Goal: Task Accomplishment & Management: Use online tool/utility

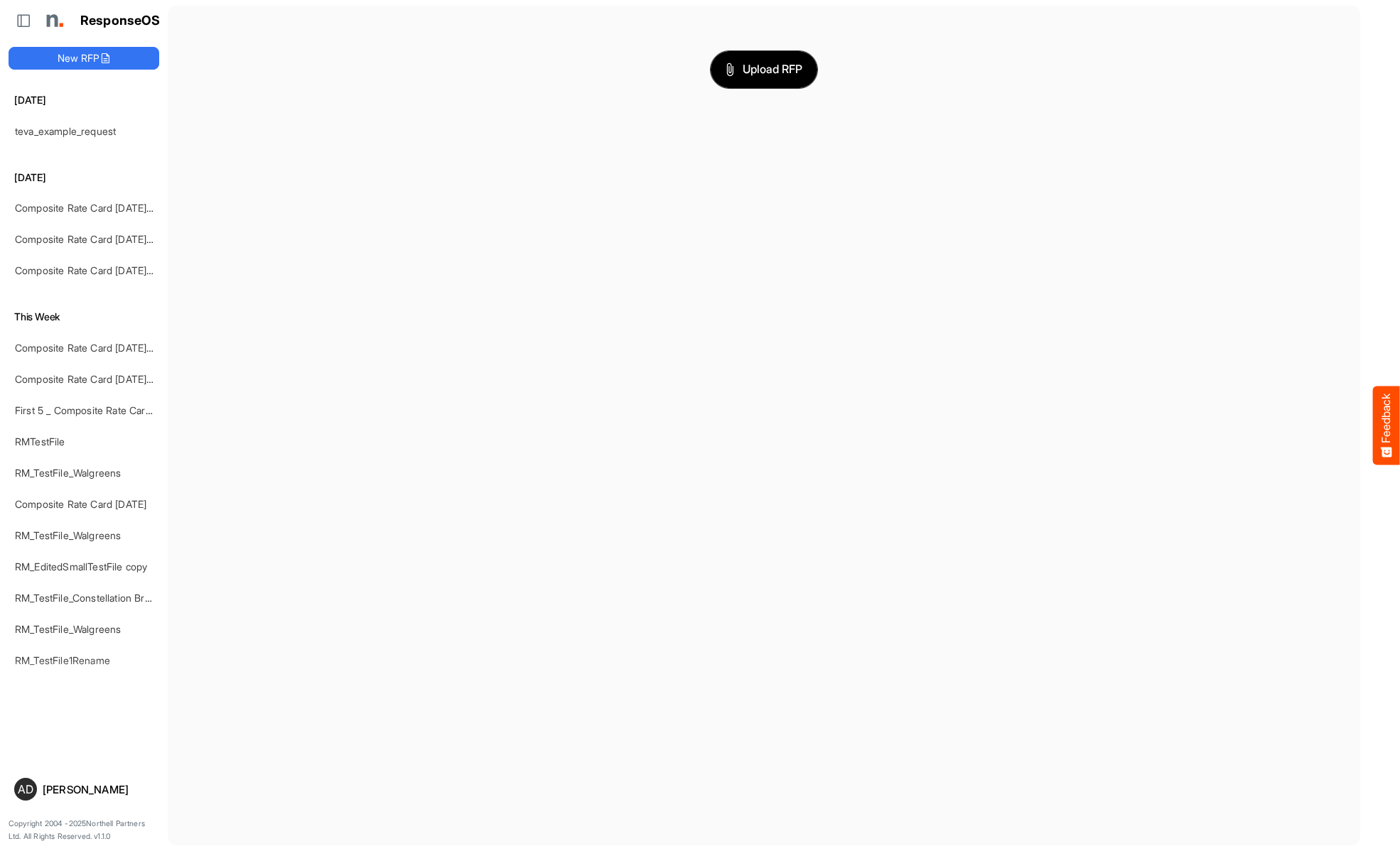
click at [764, 69] on span "Upload RFP" at bounding box center [764, 70] width 77 height 19
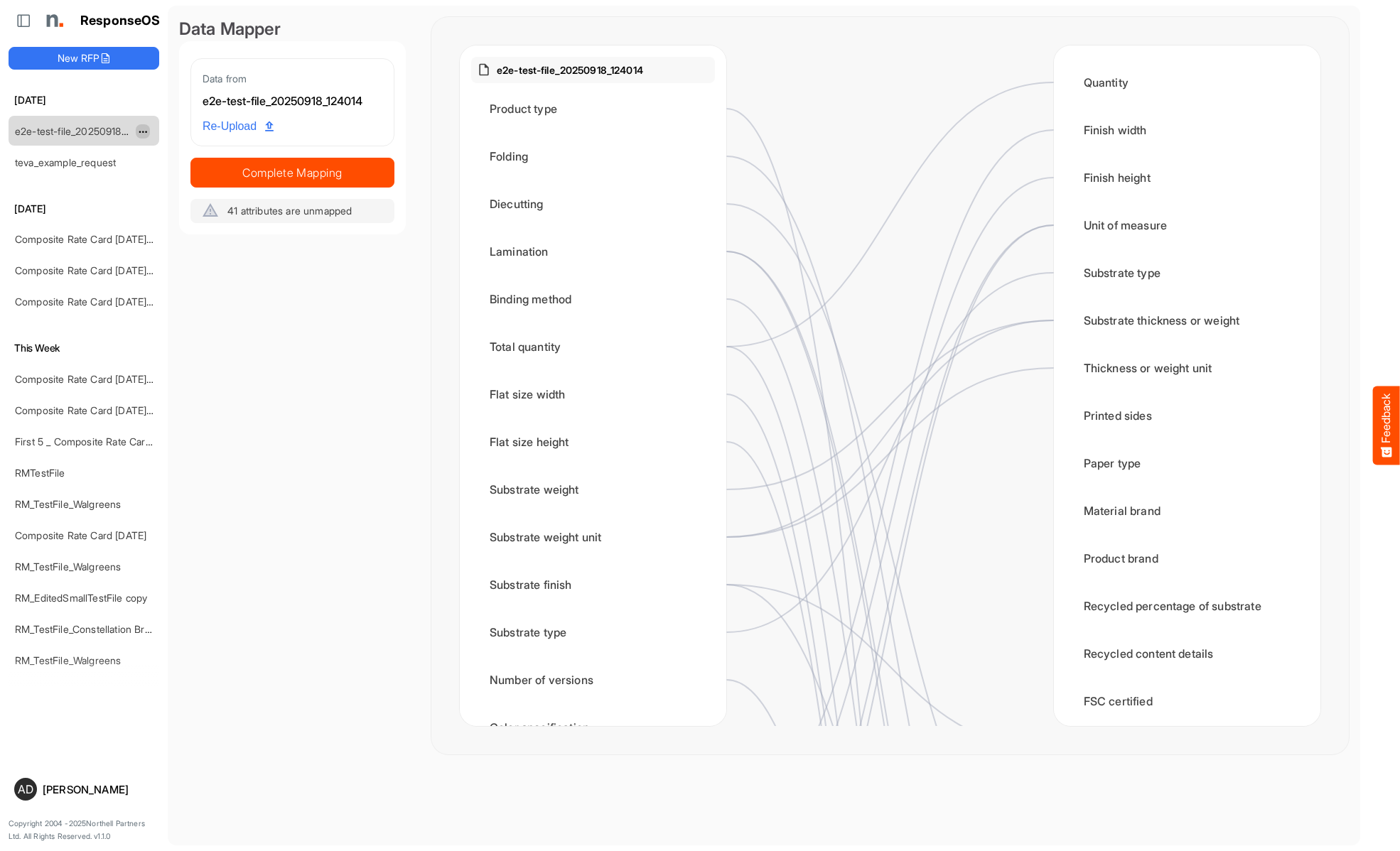
click at [143, 130] on span "dropdownbutton" at bounding box center [141, 132] width 7 height 10
click at [179, 175] on li "Delete" at bounding box center [179, 174] width 85 height 21
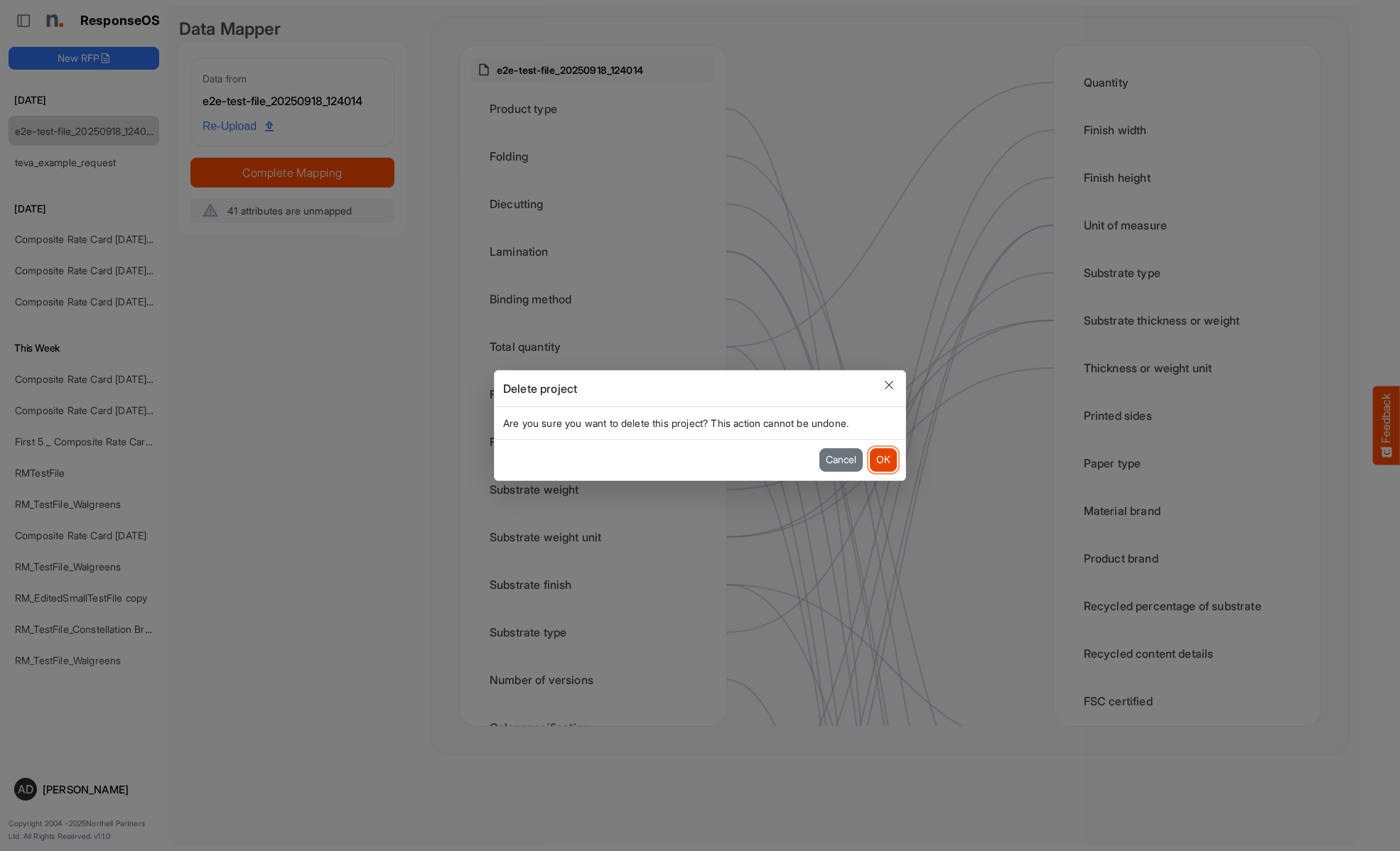
click at [883, 460] on button "OK" at bounding box center [883, 459] width 27 height 23
